Goal: Check status: Check status

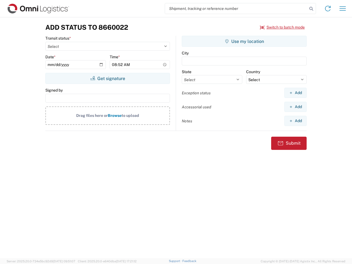
click at [236, 9] on input "search" at bounding box center [236, 8] width 142 height 10
click at [311, 9] on icon at bounding box center [311, 9] width 8 height 8
click at [327, 9] on icon at bounding box center [327, 8] width 9 height 9
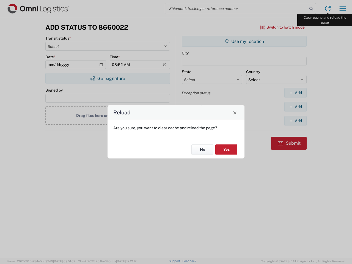
click at [342, 9] on div "Reload Are you sure, you want to clear cache and reload the page? No Yes" at bounding box center [176, 132] width 352 height 264
click at [282, 27] on div "Reload Are you sure, you want to clear cache and reload the page? No Yes" at bounding box center [176, 132] width 352 height 264
click at [107, 78] on div "Reload Are you sure, you want to clear cache and reload the page? No Yes" at bounding box center [176, 132] width 352 height 264
click at [244, 41] on div "Reload Are you sure, you want to clear cache and reload the page? No Yes" at bounding box center [176, 132] width 352 height 264
click at [295, 93] on div "Reload Are you sure, you want to clear cache and reload the page? No Yes" at bounding box center [176, 132] width 352 height 264
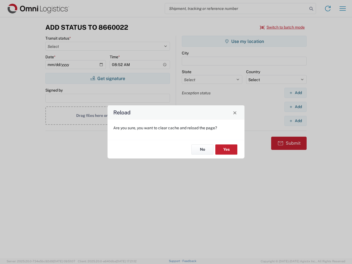
click at [295, 107] on div "Reload Are you sure, you want to clear cache and reload the page? No Yes" at bounding box center [176, 132] width 352 height 264
click at [295, 121] on div "Reload Are you sure, you want to clear cache and reload the page? No Yes" at bounding box center [176, 132] width 352 height 264
